Goal: Task Accomplishment & Management: Use online tool/utility

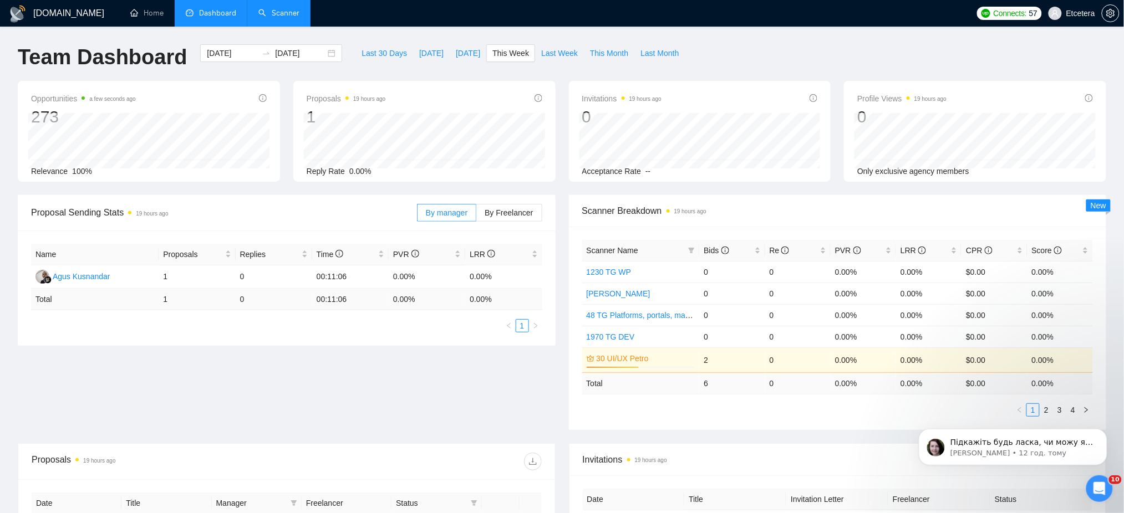
click at [279, 8] on link "Scanner" at bounding box center [278, 12] width 41 height 9
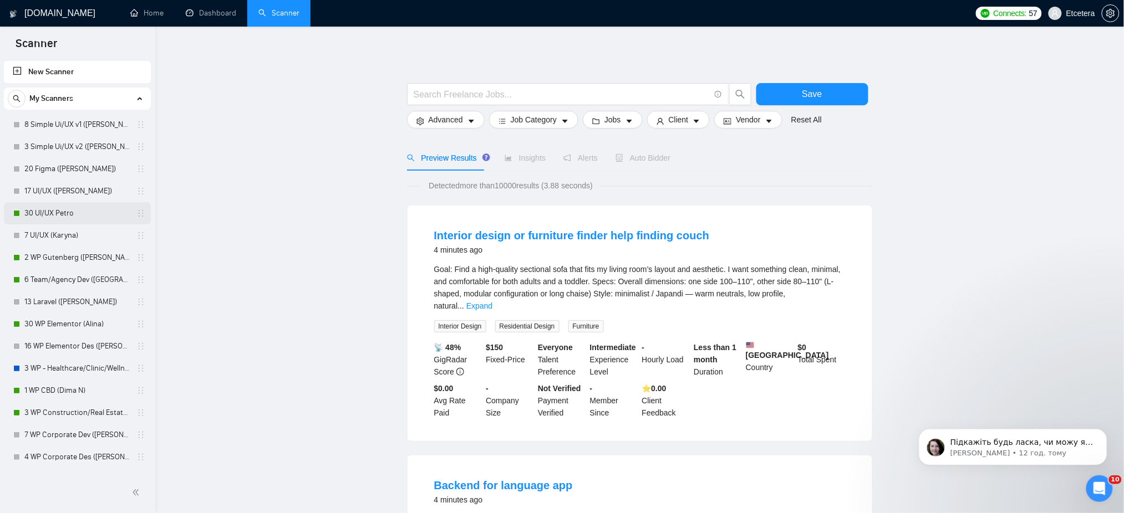
click at [50, 208] on link "30 UI/UX Petro" at bounding box center [76, 213] width 105 height 22
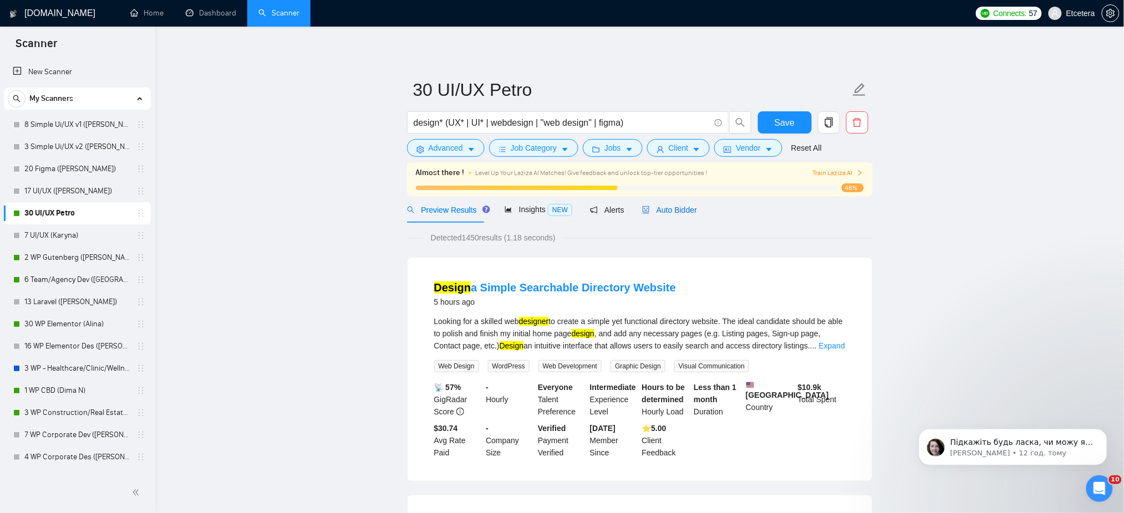
click at [671, 208] on span "Auto Bidder" at bounding box center [669, 210] width 55 height 9
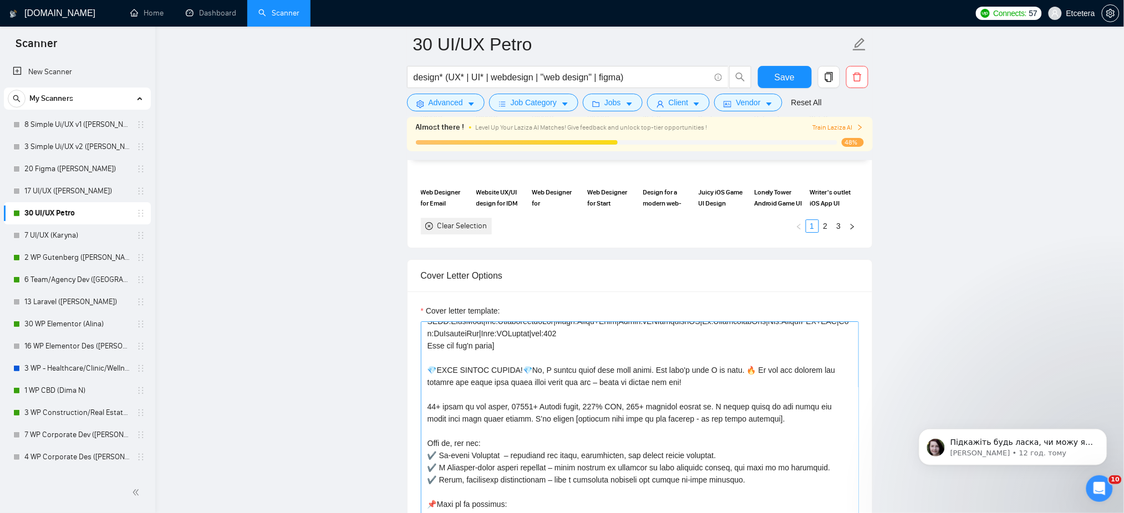
scroll to position [222, 0]
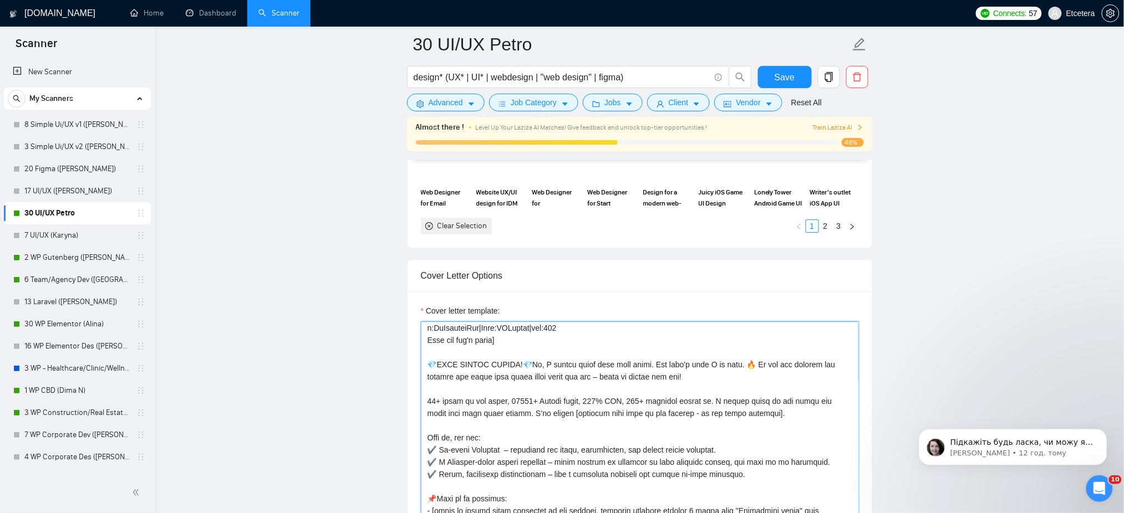
click at [429, 366] on textarea "Cover letter template:" at bounding box center [640, 447] width 438 height 250
click at [551, 367] on textarea "Cover letter template:" at bounding box center [640, 447] width 438 height 250
click at [749, 362] on textarea "Cover letter template:" at bounding box center [640, 447] width 438 height 250
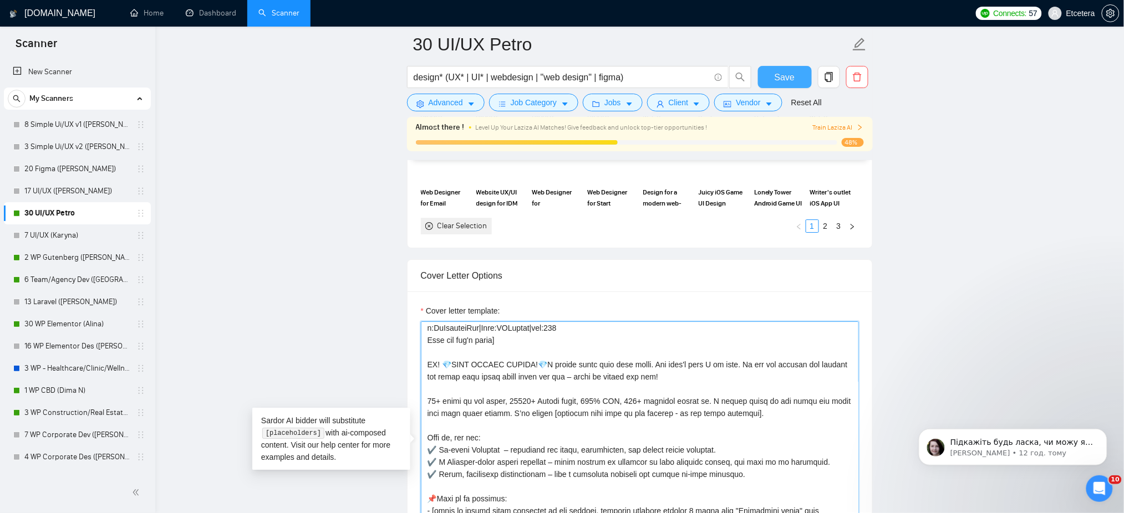
type textarea "[Successful cases= 1.[URL][DOMAIN_NAME] CLNT:LassusTandartsen|Nch:MedDental|Sty…"
click at [775, 74] on span "Save" at bounding box center [785, 77] width 20 height 14
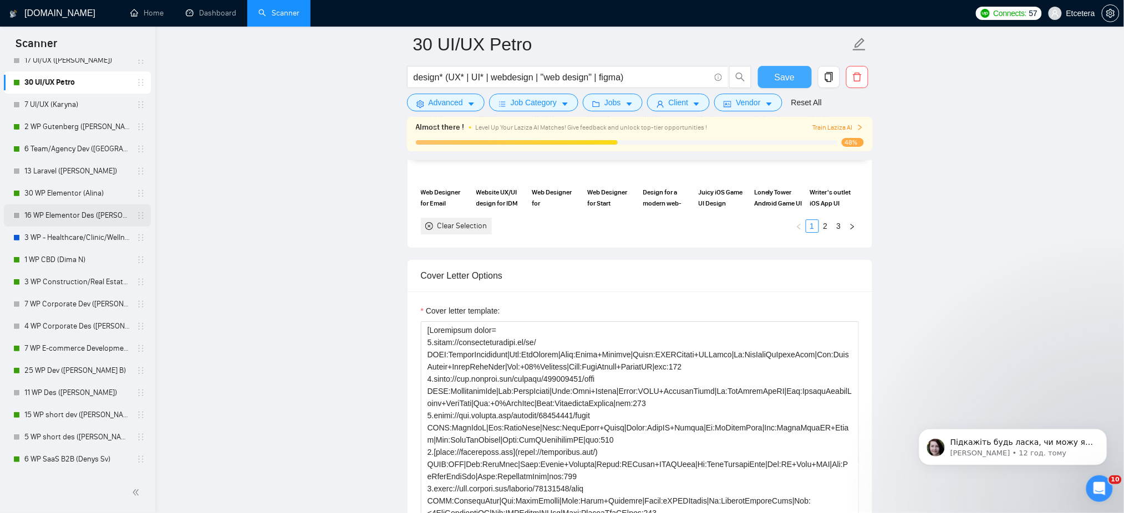
scroll to position [147, 0]
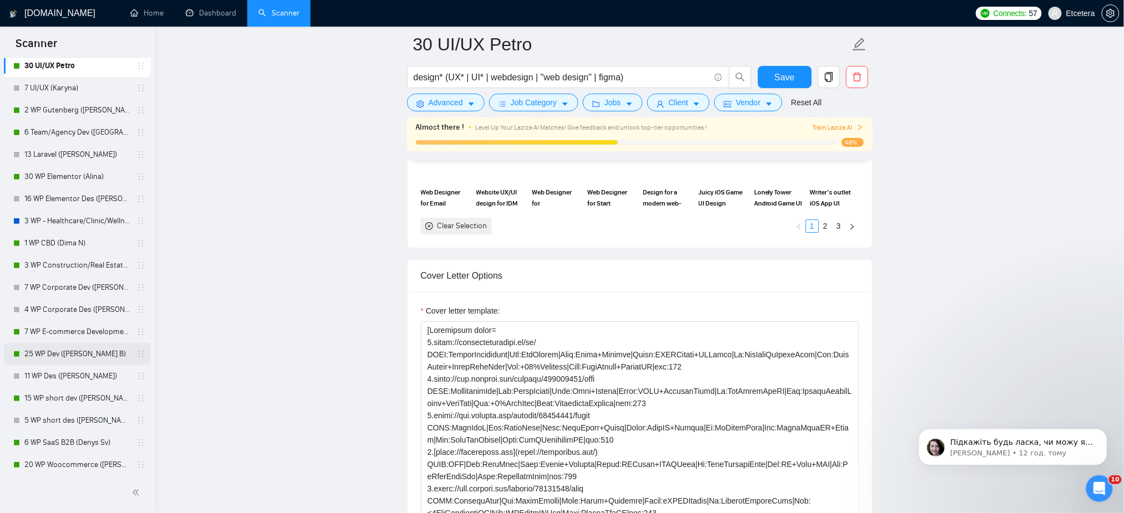
click at [78, 357] on link "25 WP Dev ([PERSON_NAME] B)" at bounding box center [76, 354] width 105 height 22
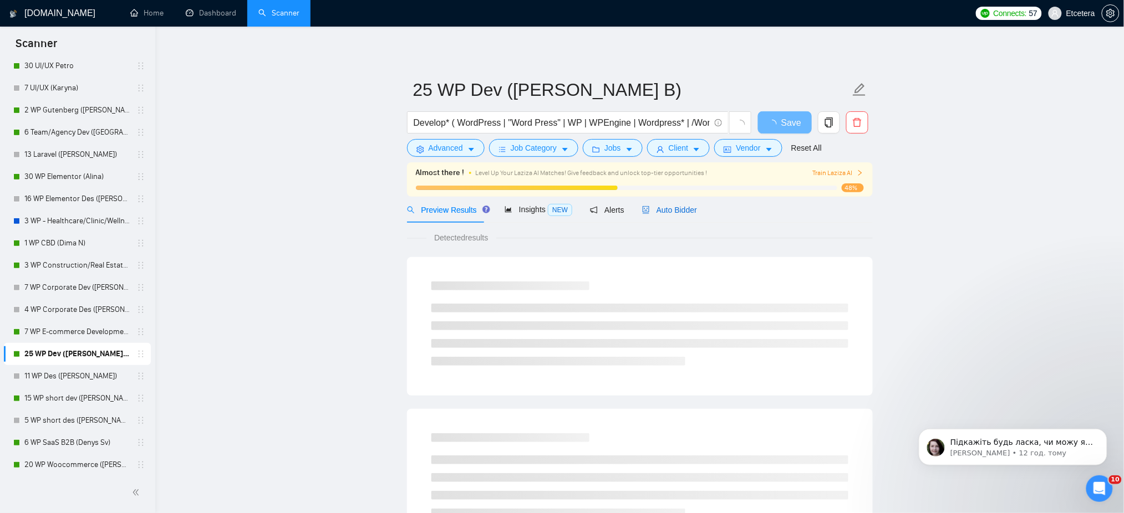
click at [675, 207] on span "Auto Bidder" at bounding box center [669, 210] width 55 height 9
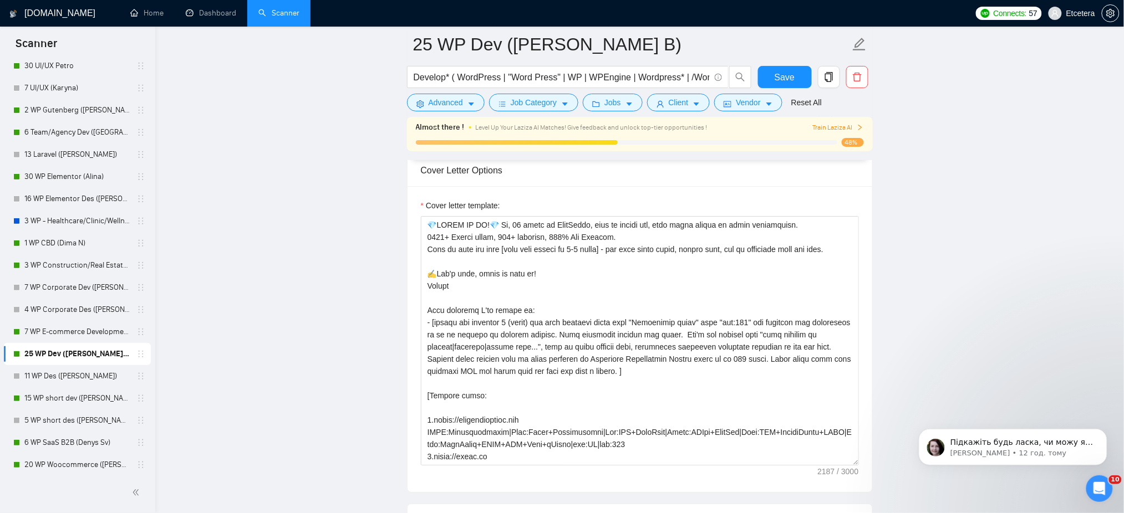
scroll to position [1256, 0]
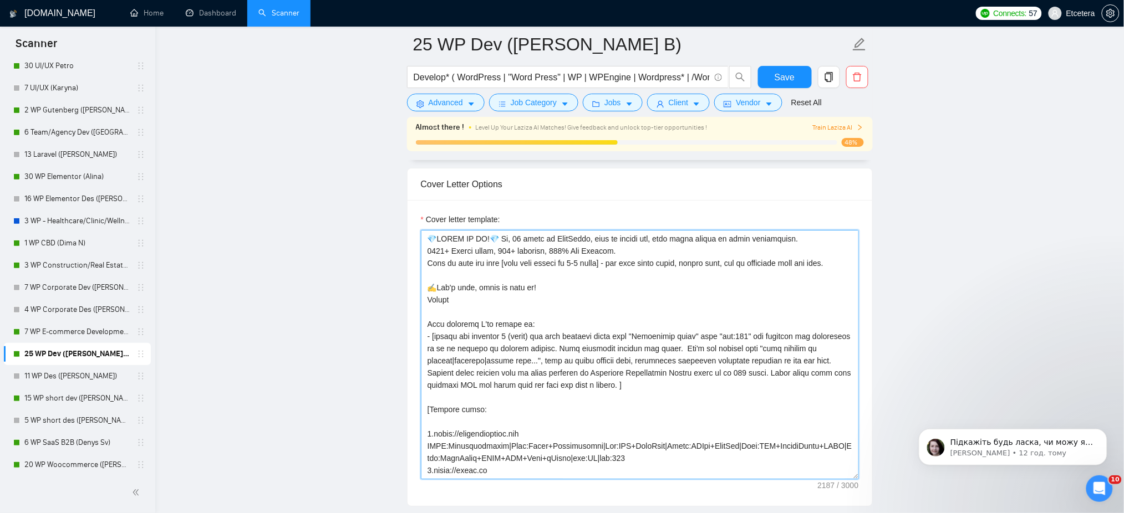
click at [429, 239] on textarea "Cover letter template:" at bounding box center [640, 355] width 438 height 250
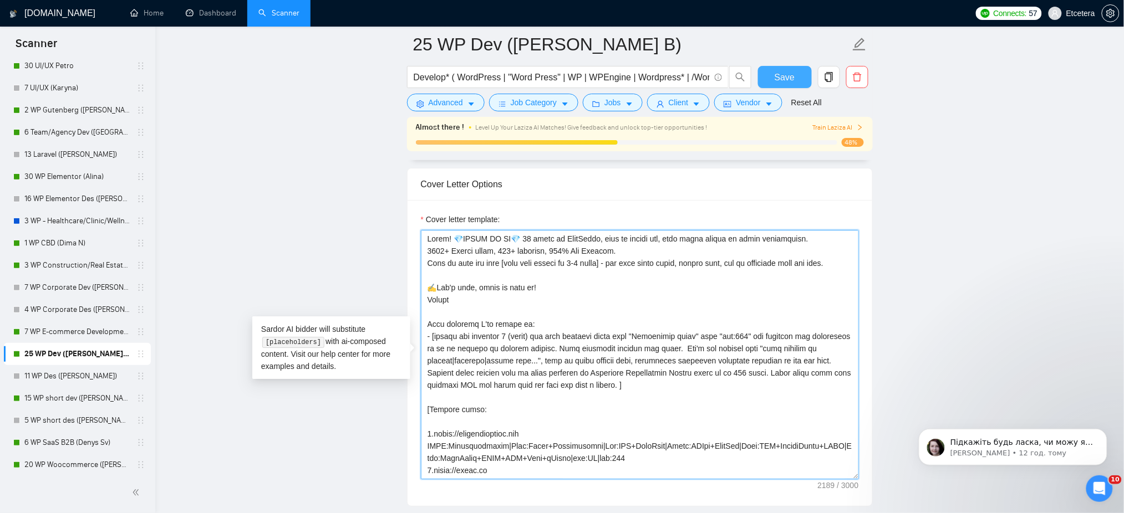
type textarea "Lorem! 💎IPSUM DO SI💎 70 ametc ad ElitSeddo, eius te incidi utl, etdo magna aliq…"
click at [793, 75] on span "Save" at bounding box center [785, 77] width 20 height 14
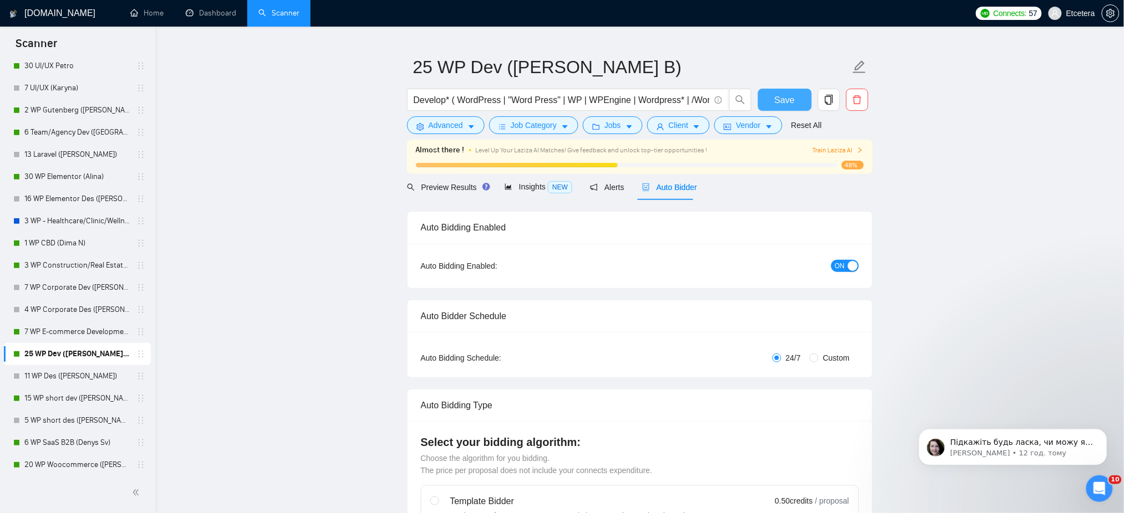
scroll to position [0, 0]
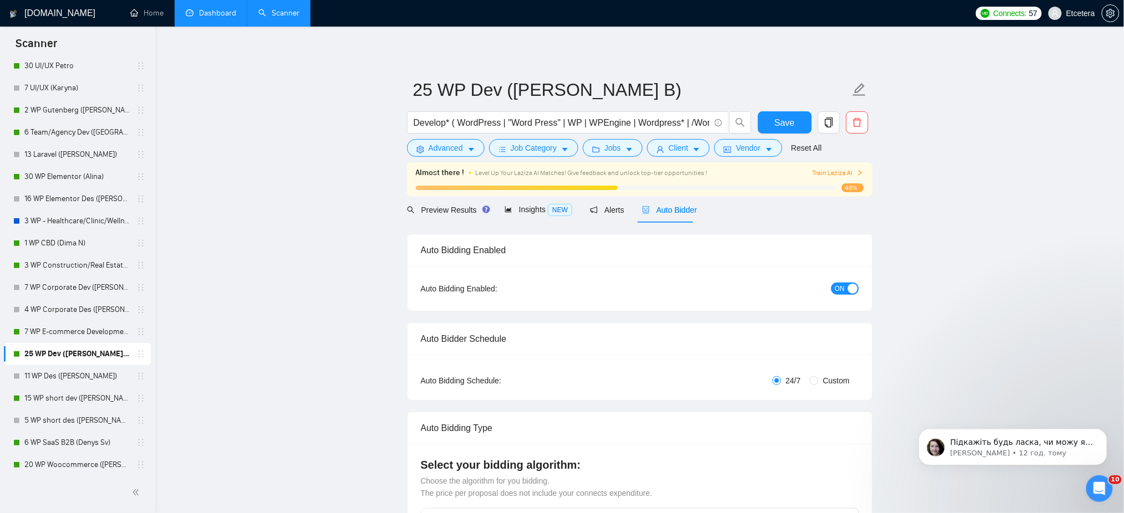
click at [198, 12] on link "Dashboard" at bounding box center [211, 12] width 50 height 9
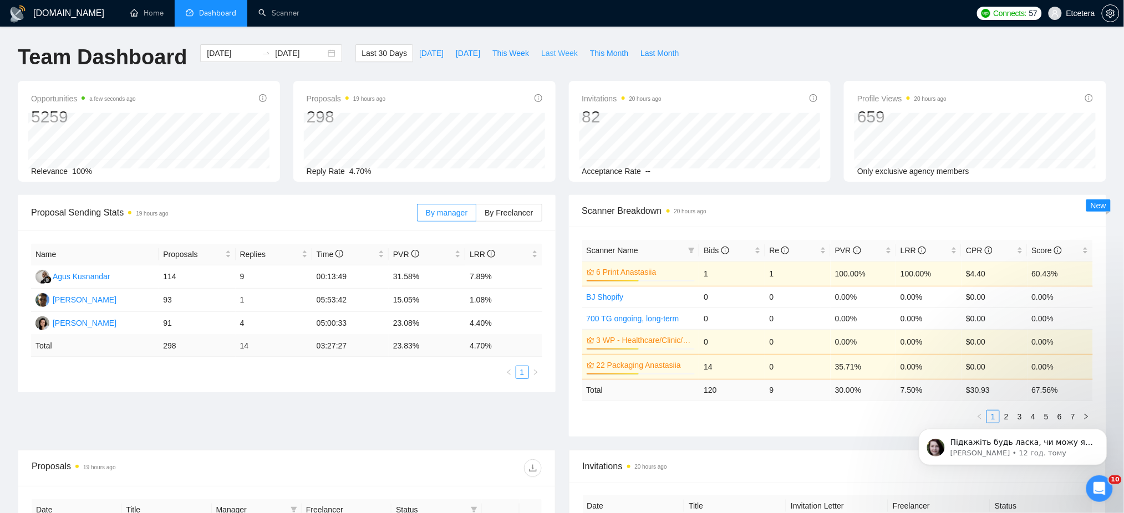
click at [535, 53] on button "Last Week" at bounding box center [559, 53] width 49 height 18
type input "2025-10-06"
type input "2025-10-12"
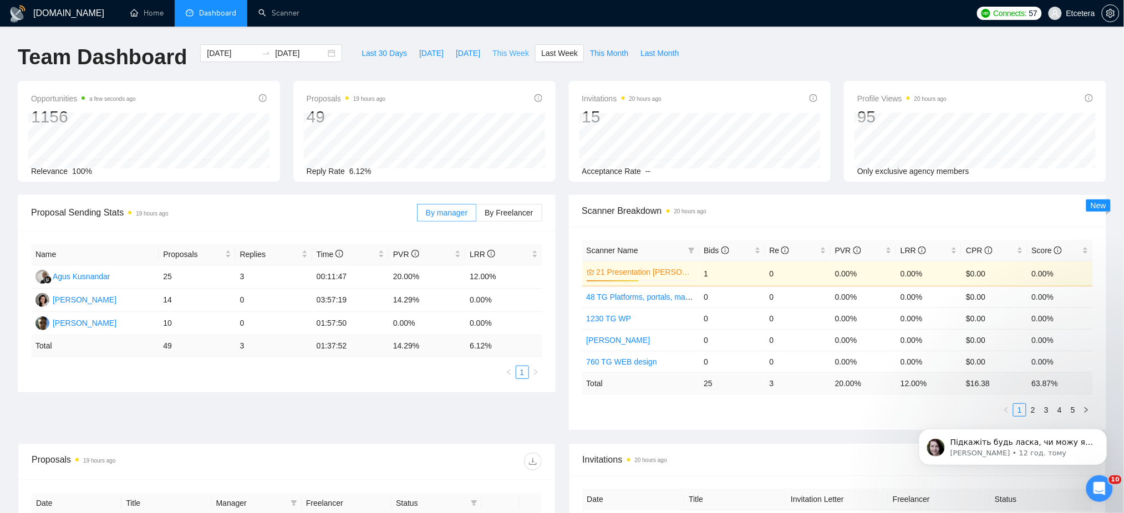
click at [493, 52] on span "This Week" at bounding box center [510, 53] width 37 height 12
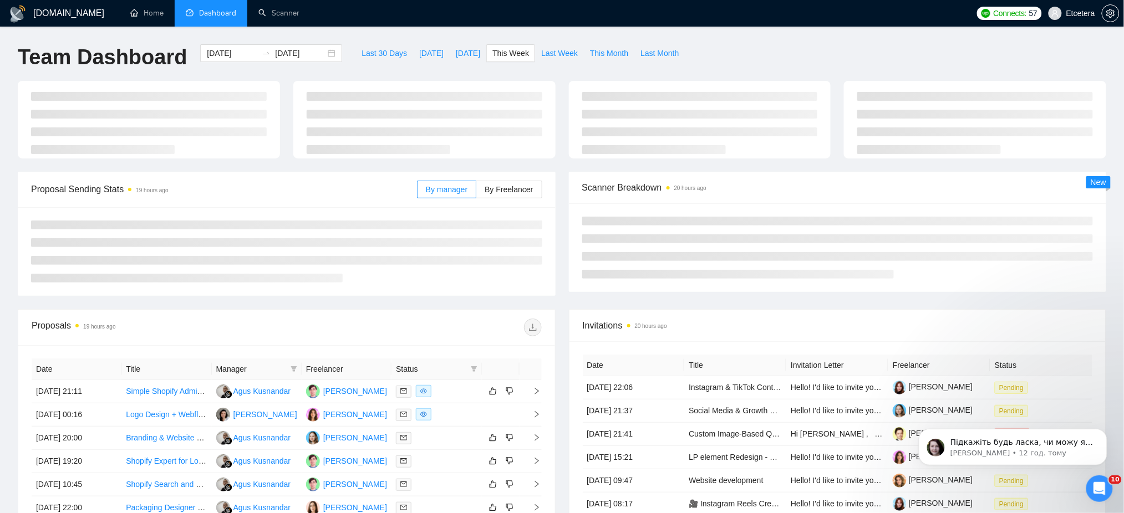
type input "[DATE]"
